Goal: Find specific page/section: Find specific page/section

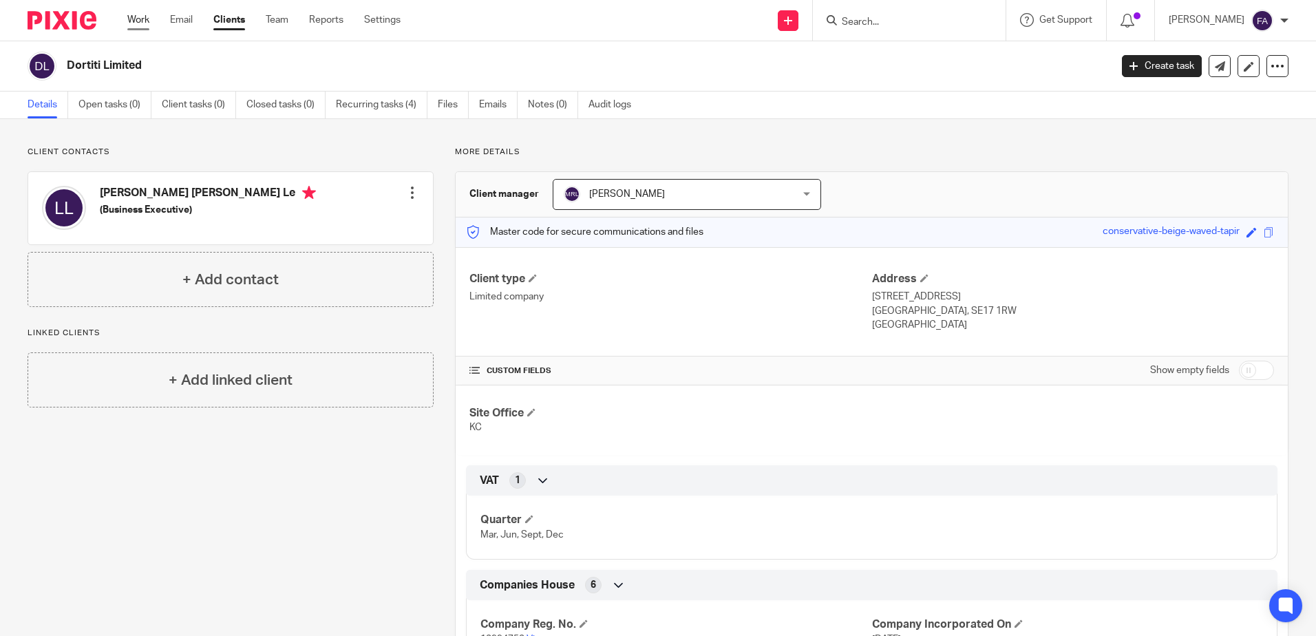
click at [130, 14] on link "Work" at bounding box center [138, 20] width 22 height 14
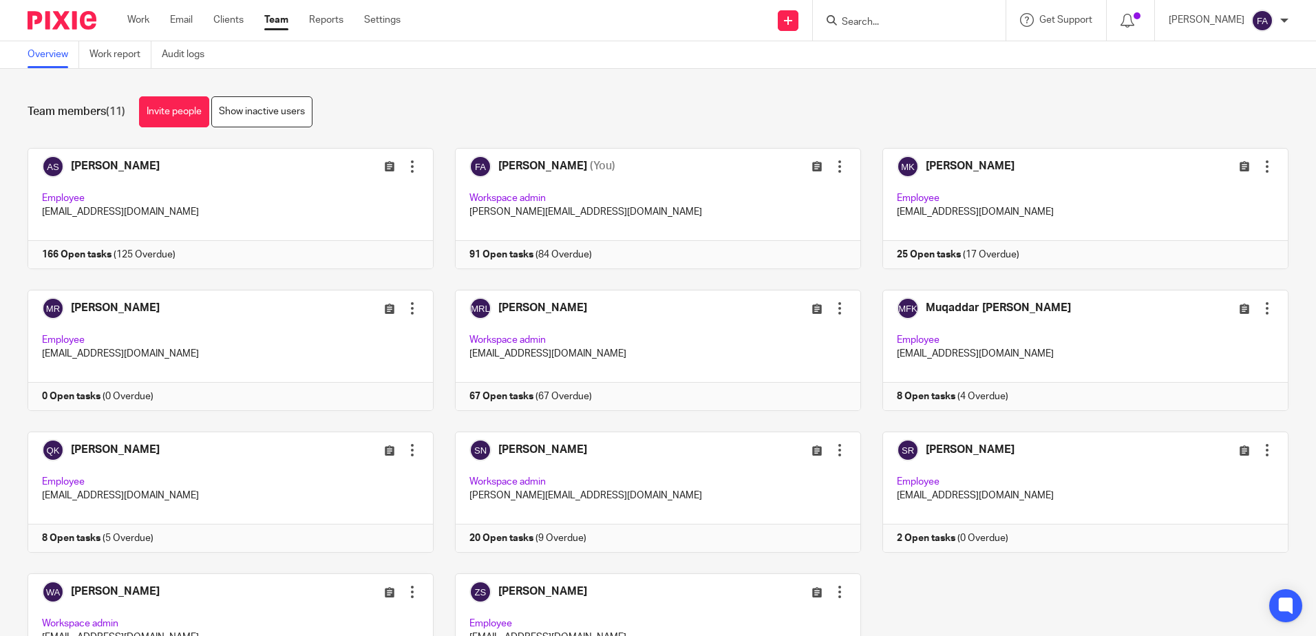
click at [989, 113] on div "Team members (11) Invite people Show inactive users" at bounding box center [658, 111] width 1261 height 31
click at [860, 10] on div at bounding box center [909, 20] width 193 height 41
click at [895, 33] on div at bounding box center [909, 20] width 193 height 41
click at [895, 30] on div at bounding box center [909, 20] width 193 height 41
click at [902, 23] on input "Search" at bounding box center [902, 23] width 124 height 12
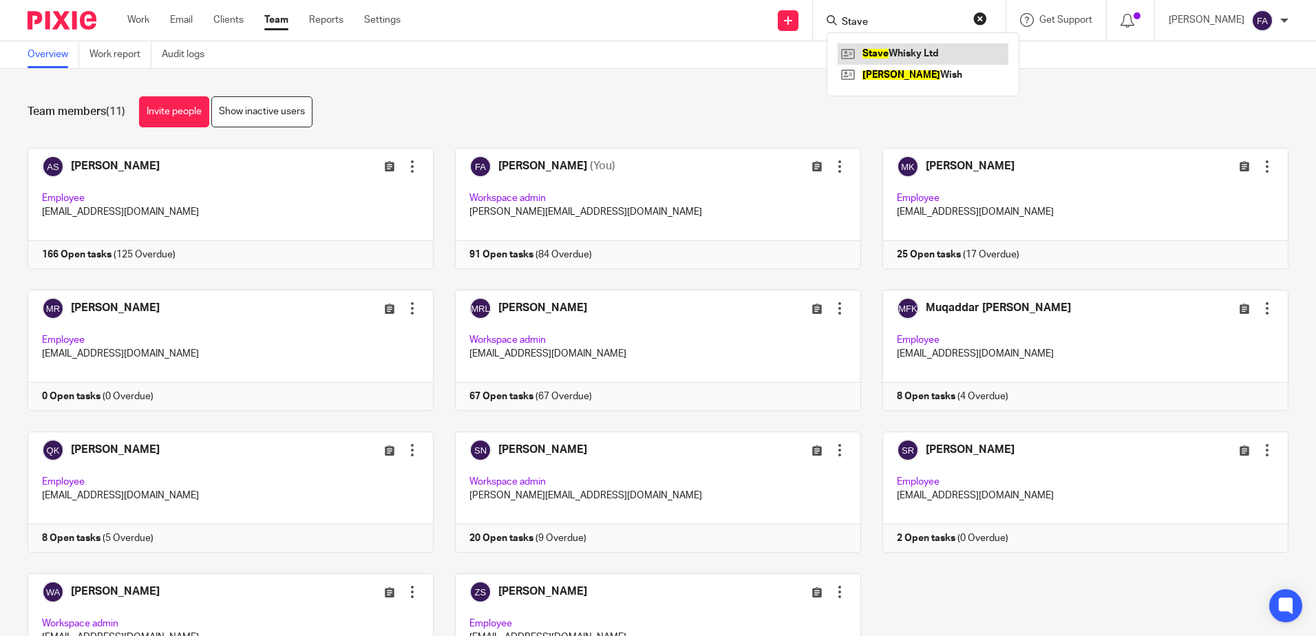
type input "Stave"
click at [913, 46] on link at bounding box center [923, 53] width 171 height 21
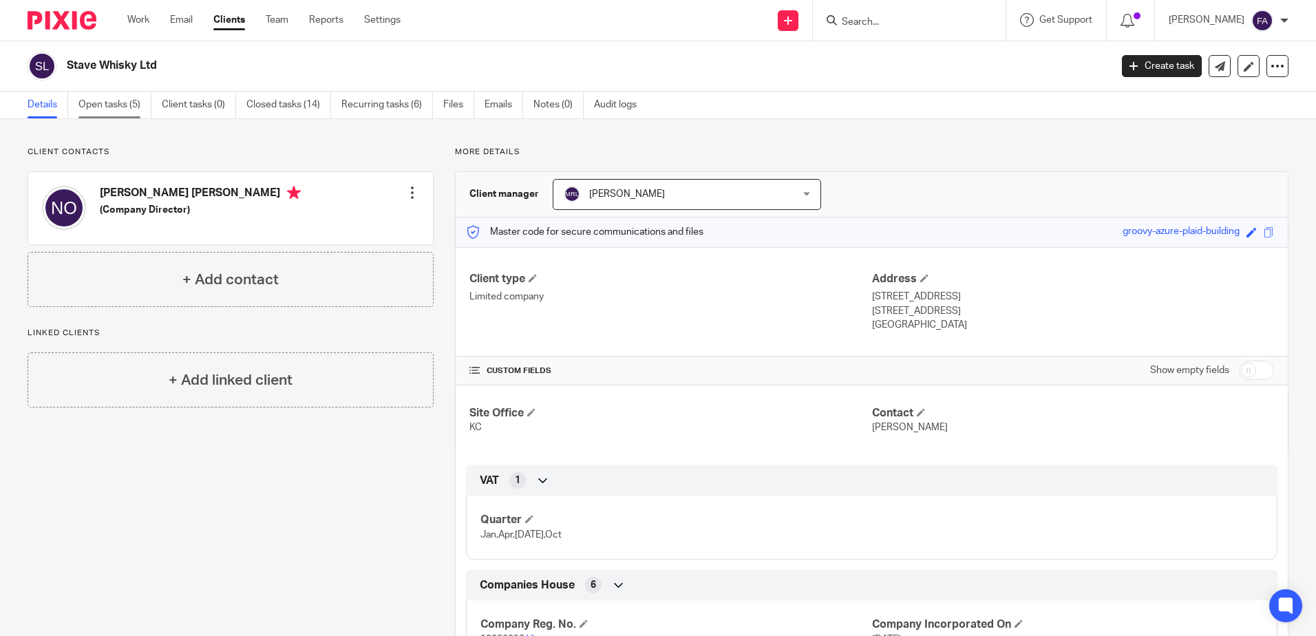
click at [129, 99] on link "Open tasks (5)" at bounding box center [114, 105] width 73 height 27
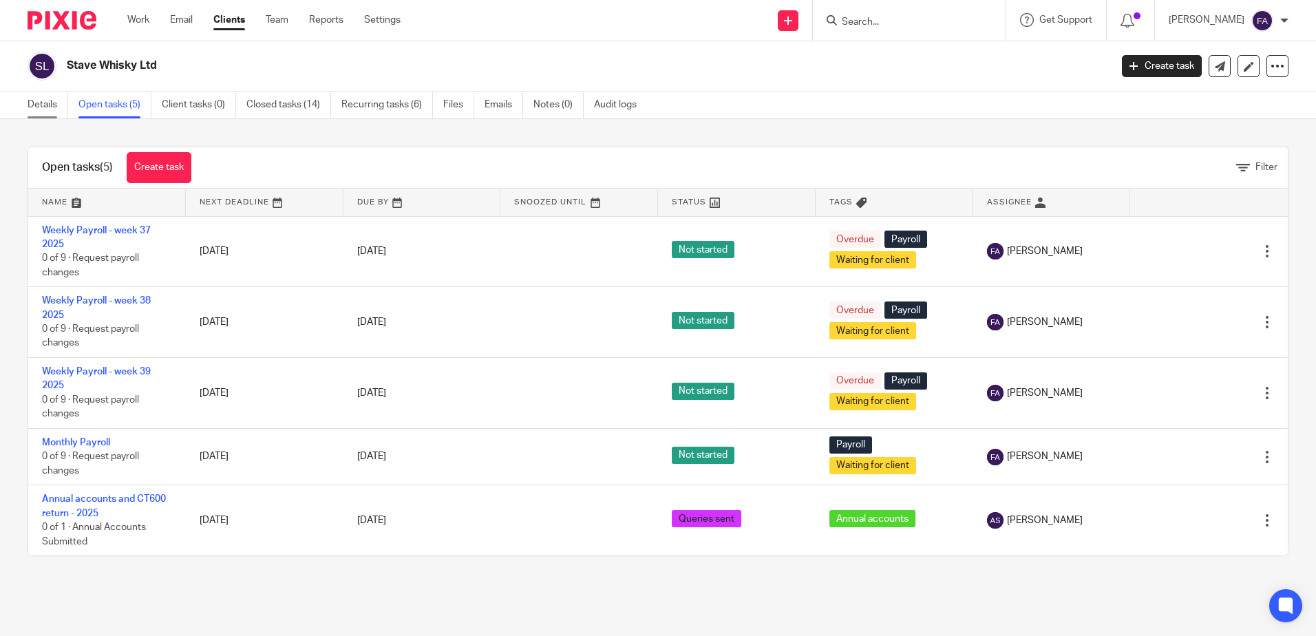
click at [45, 103] on link "Details" at bounding box center [48, 105] width 41 height 27
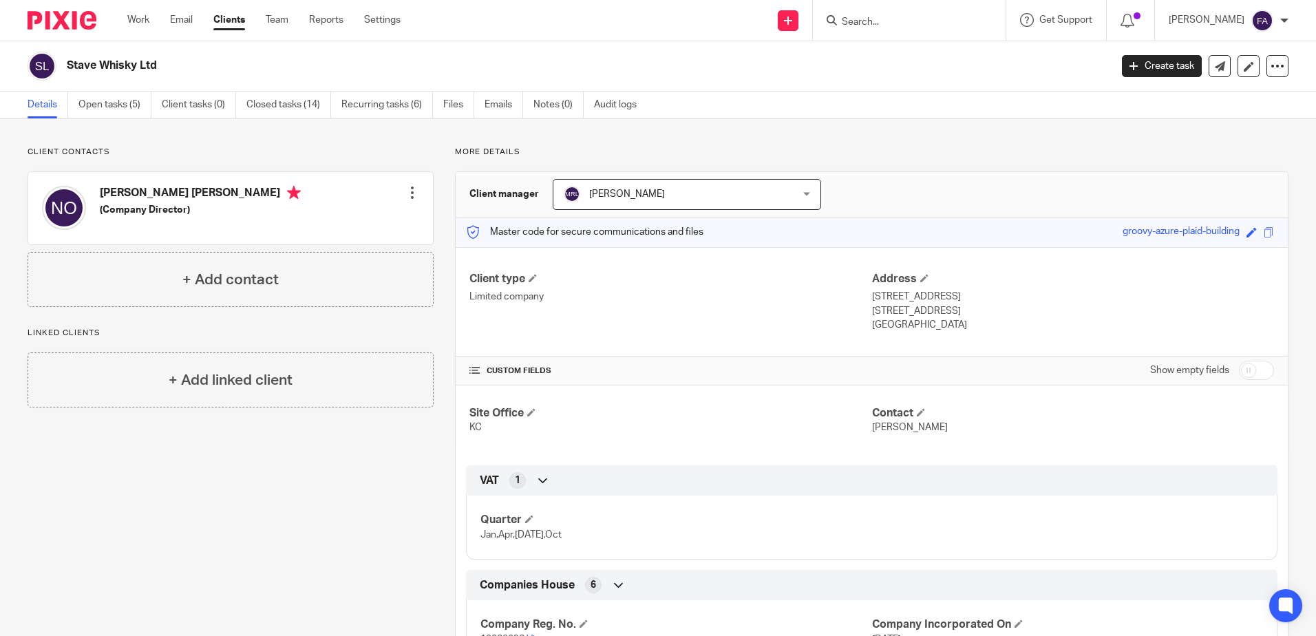
click at [887, 26] on input "Search" at bounding box center [902, 23] width 124 height 12
click at [133, 20] on link "Work" at bounding box center [138, 20] width 22 height 14
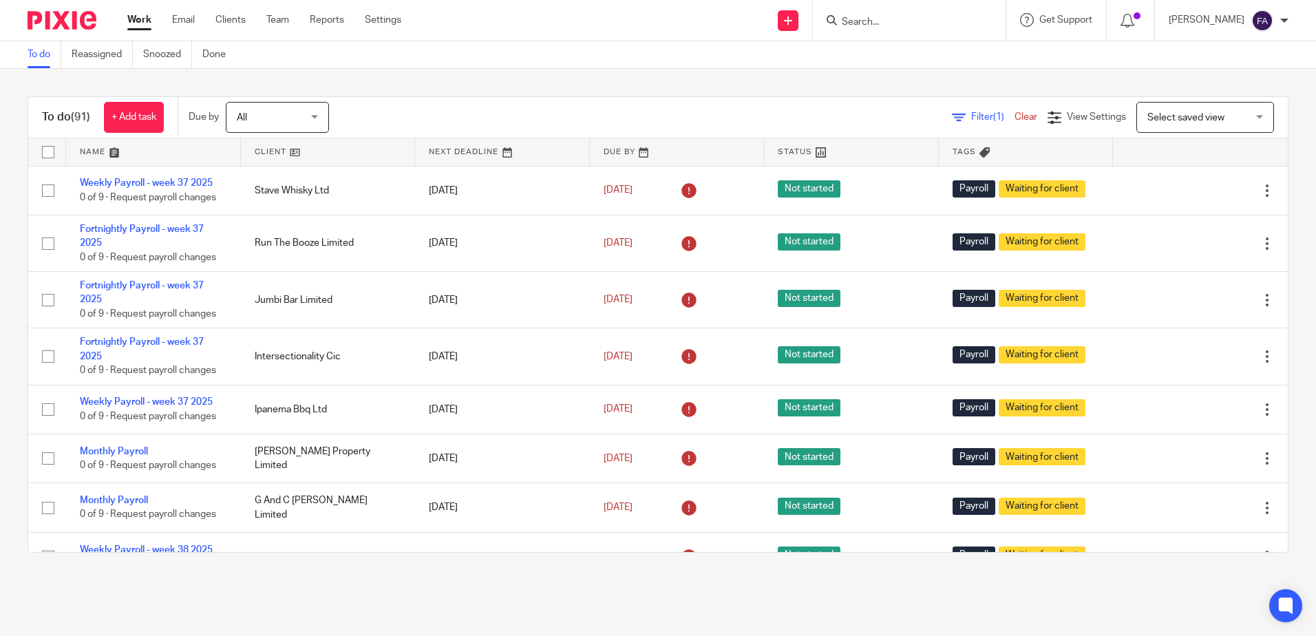
click at [920, 29] on form at bounding box center [913, 20] width 147 height 17
click at [894, 19] on input "Search" at bounding box center [902, 23] width 124 height 12
type input "stave"
click at [909, 46] on link at bounding box center [923, 53] width 171 height 21
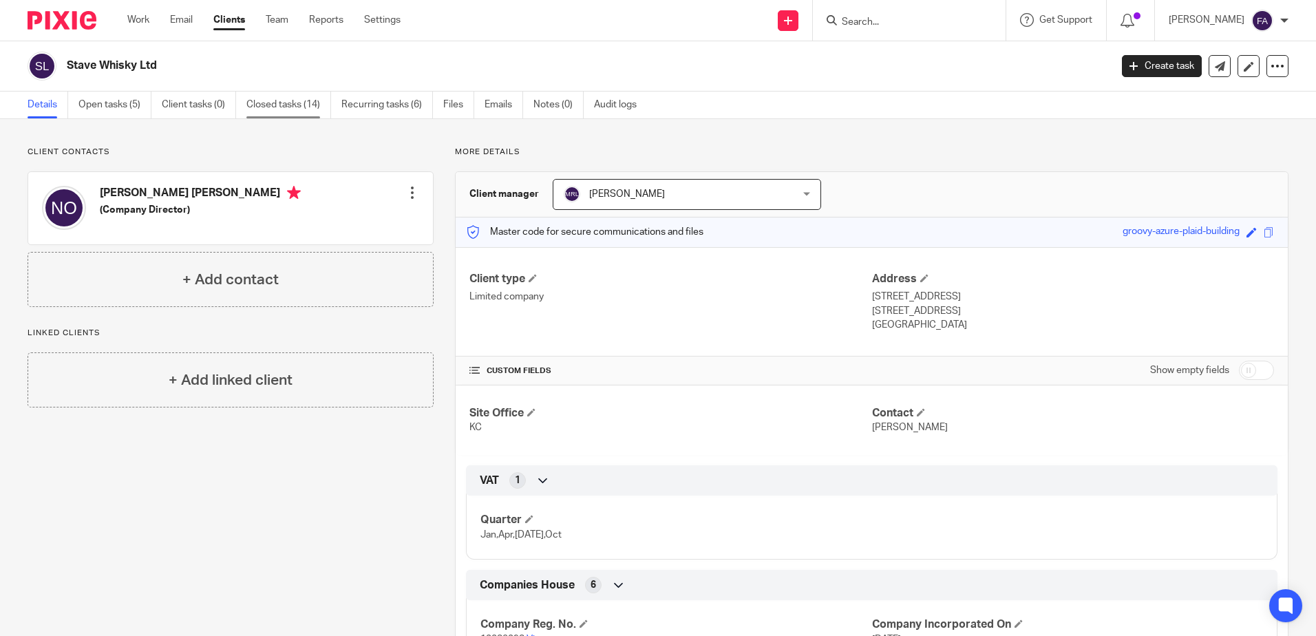
click at [290, 104] on link "Closed tasks (14)" at bounding box center [288, 105] width 85 height 27
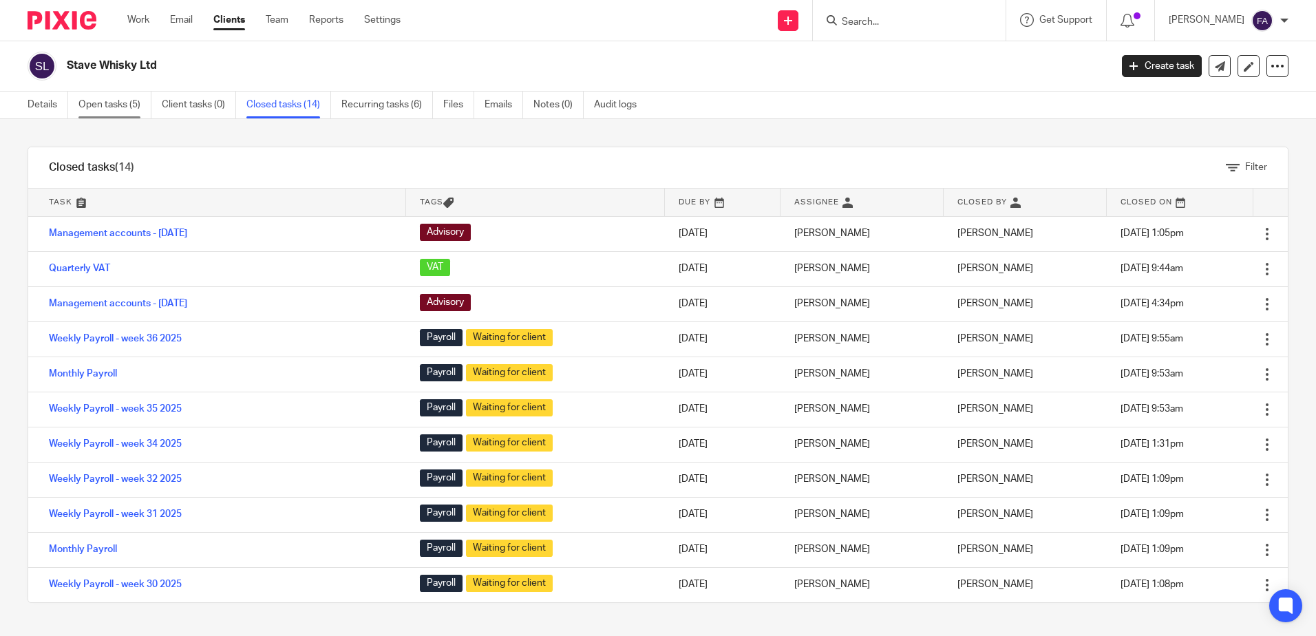
click at [114, 101] on link "Open tasks (5)" at bounding box center [114, 105] width 73 height 27
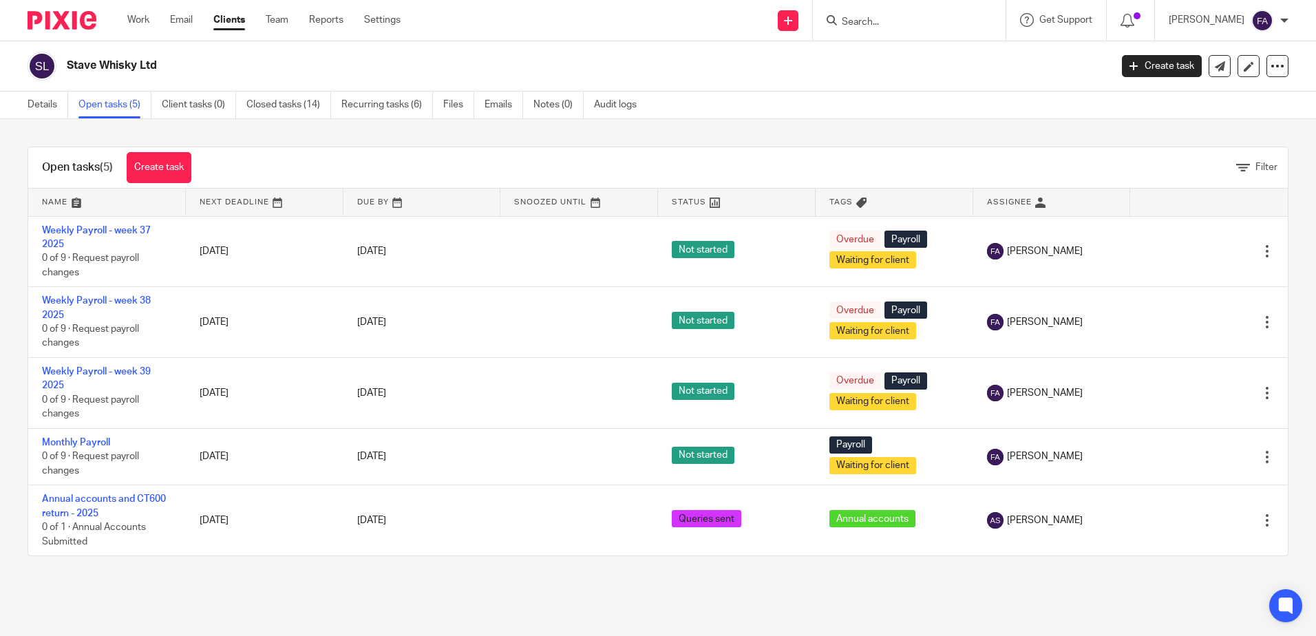
click at [461, 148] on div "Open tasks (5) Create task Filter" at bounding box center [658, 167] width 1260 height 41
click at [390, 107] on link "Recurring tasks (6)" at bounding box center [387, 105] width 92 height 27
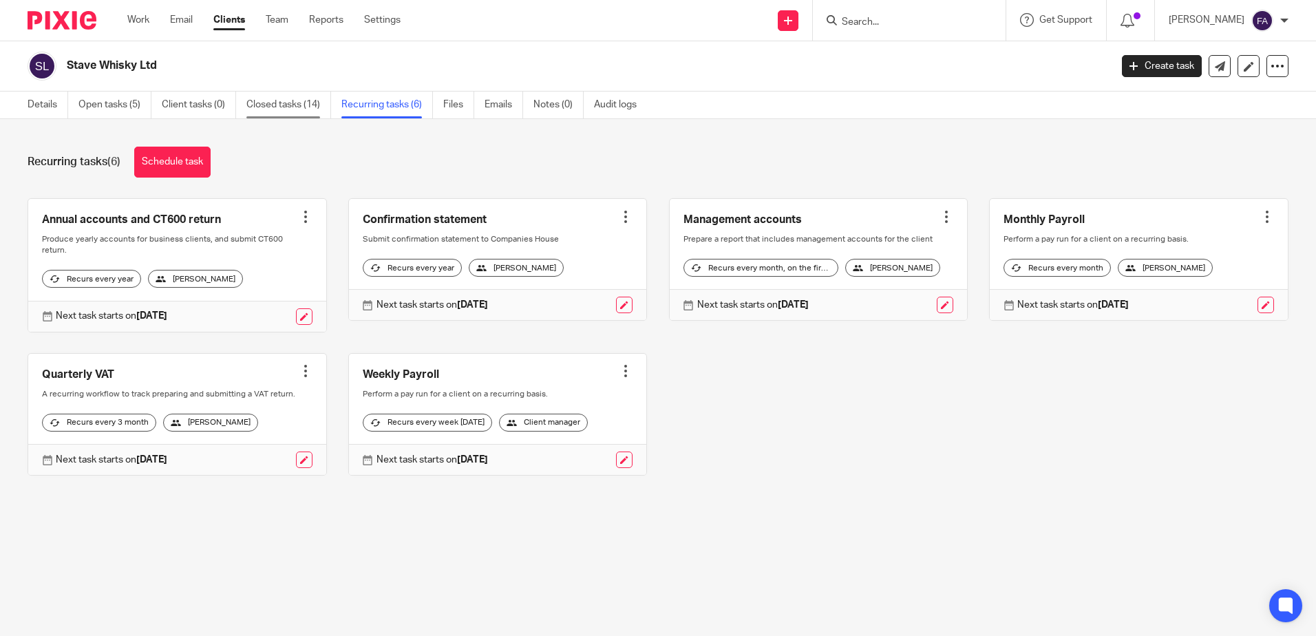
click at [273, 97] on link "Closed tasks (14)" at bounding box center [288, 105] width 85 height 27
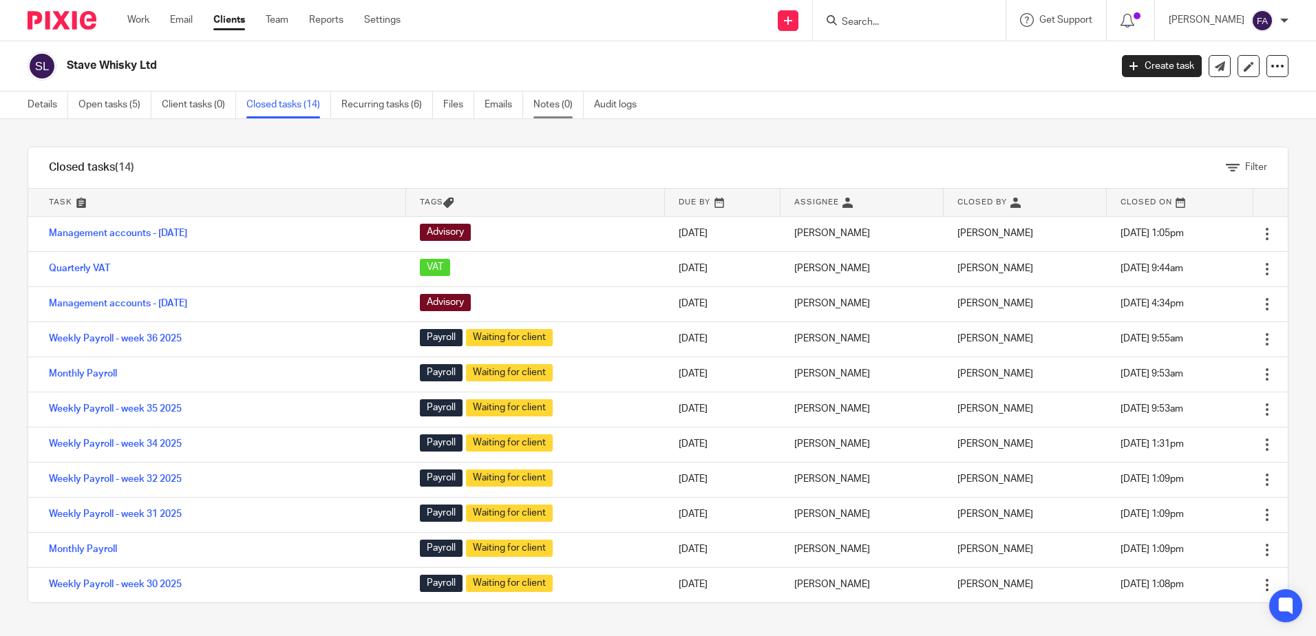
click at [542, 100] on link "Notes (0)" at bounding box center [558, 105] width 50 height 27
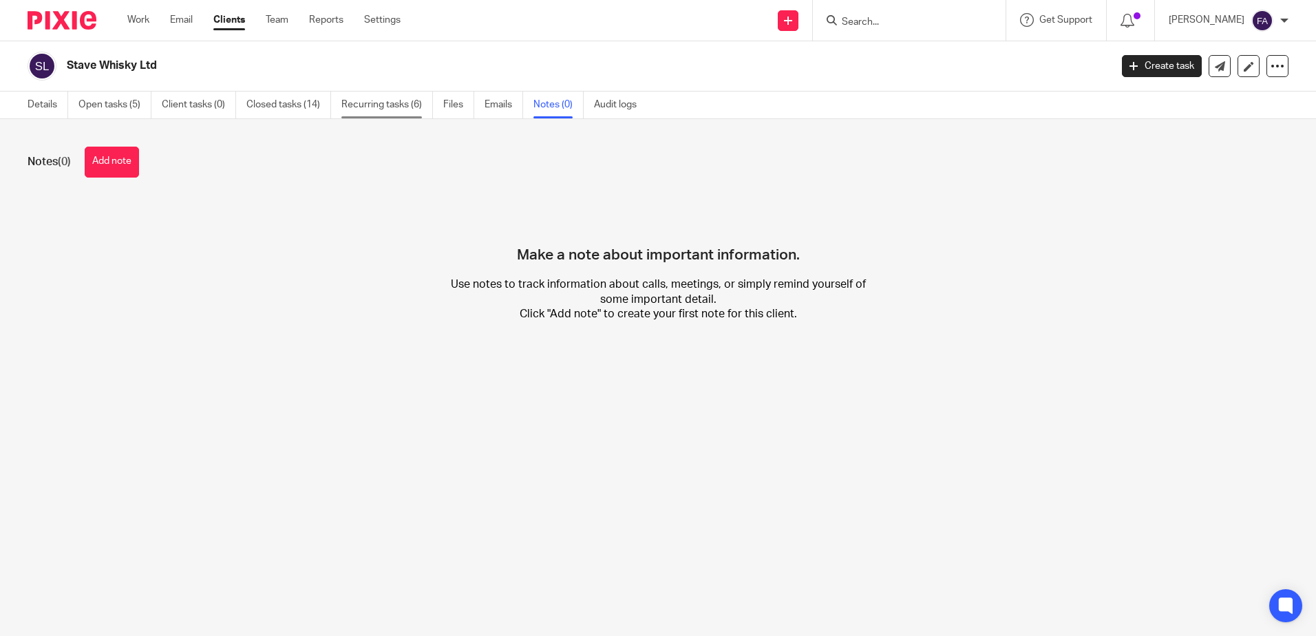
click at [395, 107] on link "Recurring tasks (6)" at bounding box center [387, 105] width 92 height 27
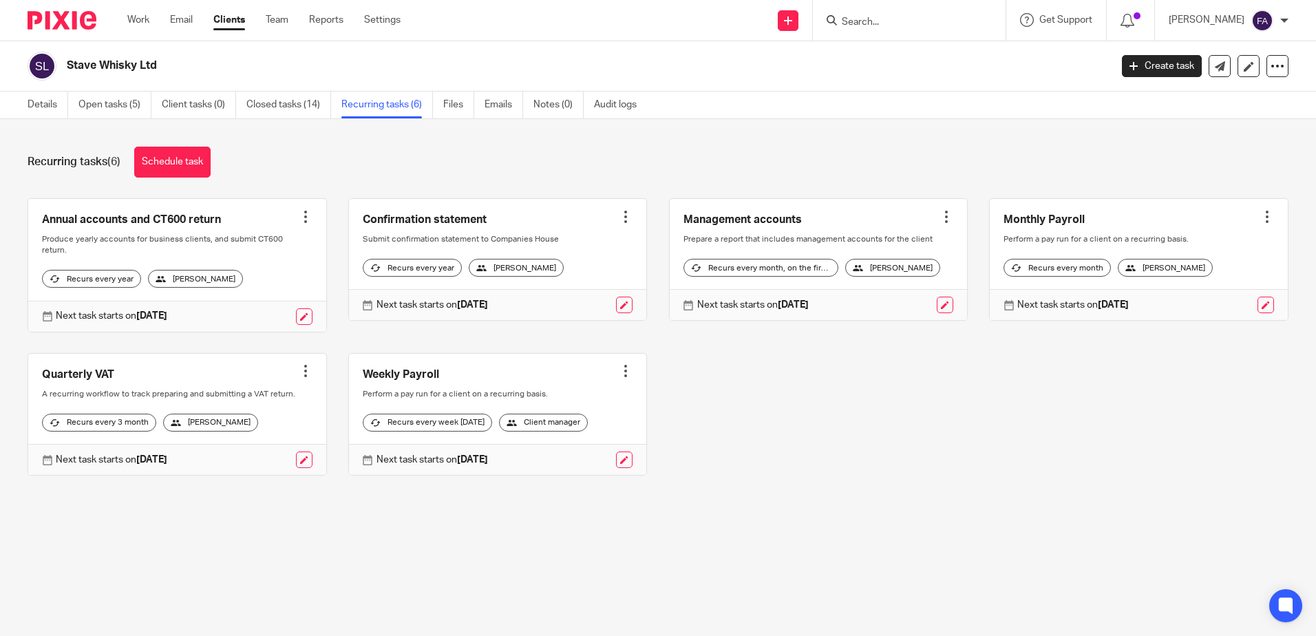
click at [245, 23] on link "Clients" at bounding box center [229, 20] width 32 height 14
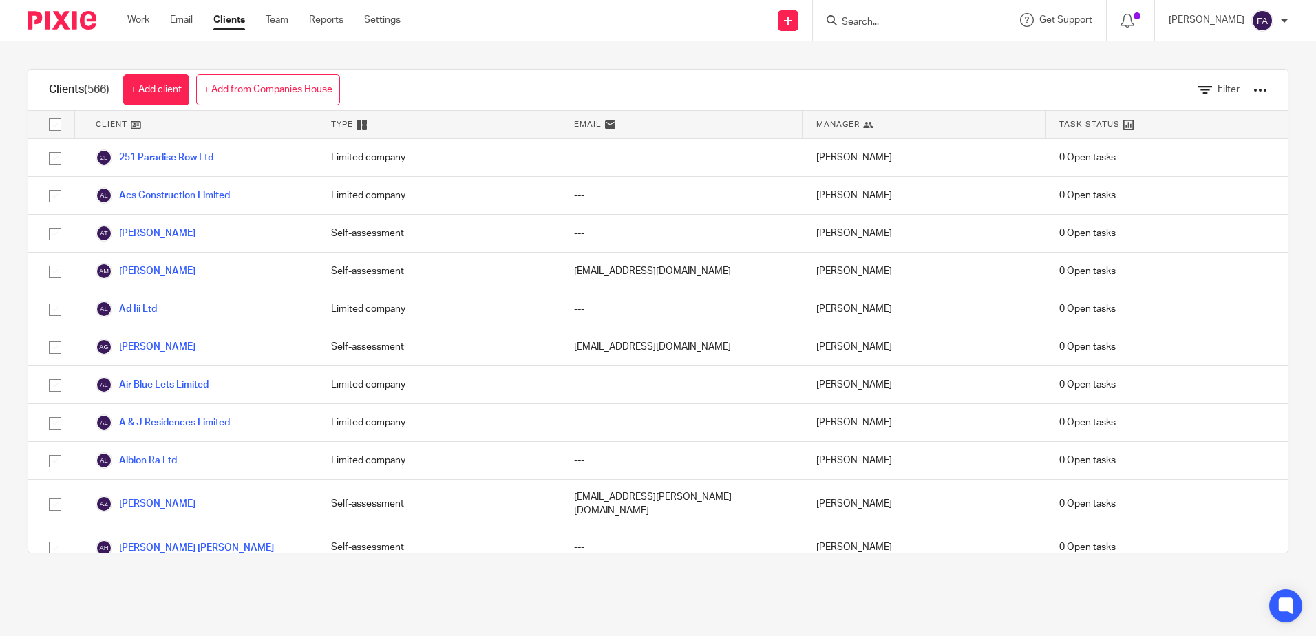
click at [739, 26] on div "Send new email Create task Add client Request signature Get Support Contact Sup…" at bounding box center [868, 20] width 895 height 41
click at [840, 23] on div at bounding box center [909, 20] width 193 height 41
click at [859, 20] on input "Search" at bounding box center [902, 23] width 124 height 12
type input "Stave"
click button "submit" at bounding box center [0, 0] width 0 height 0
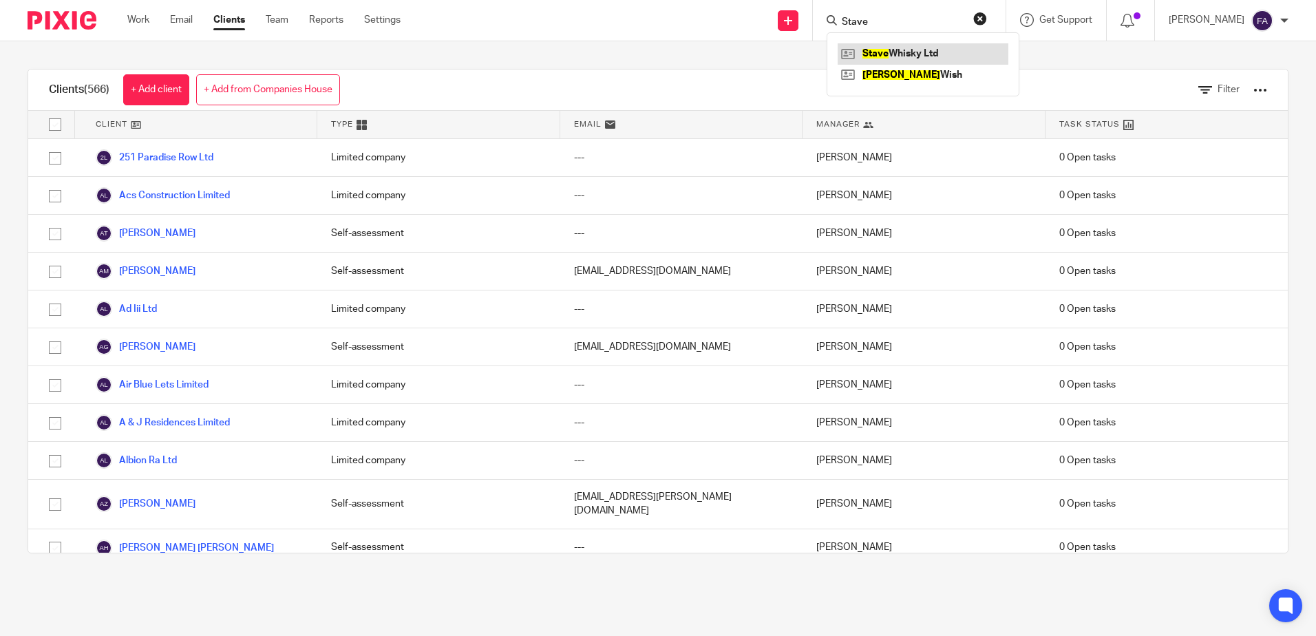
click at [916, 49] on link at bounding box center [923, 53] width 171 height 21
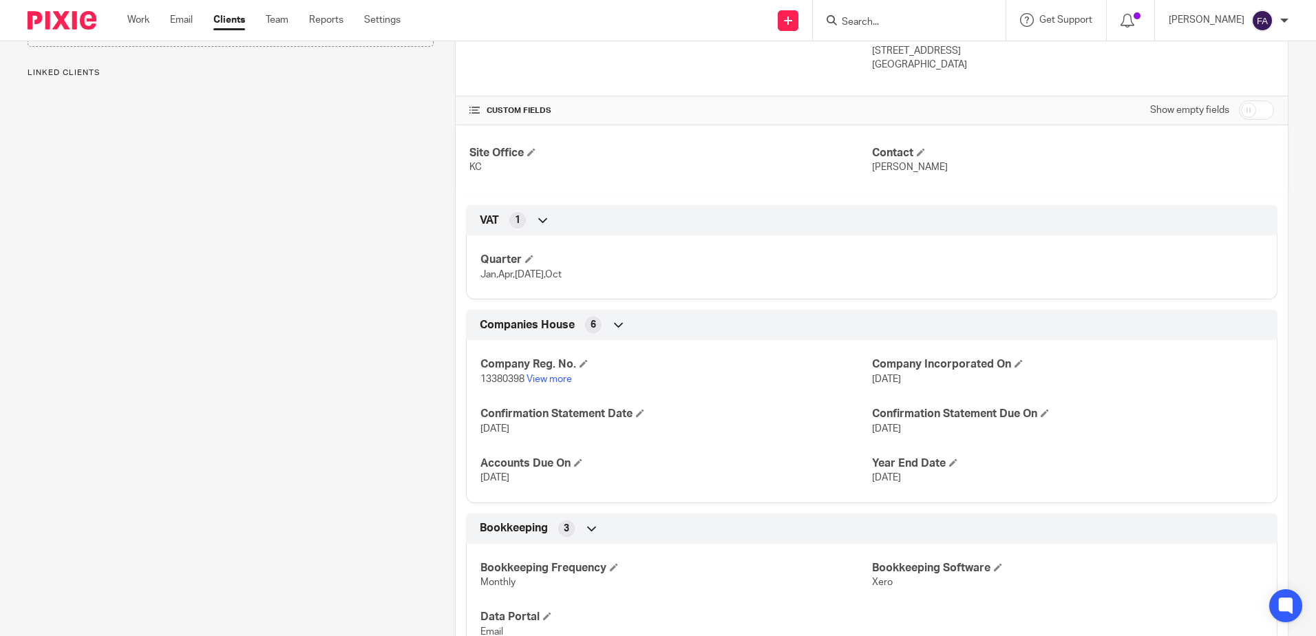
scroll to position [275, 0]
